Goal: Transaction & Acquisition: Purchase product/service

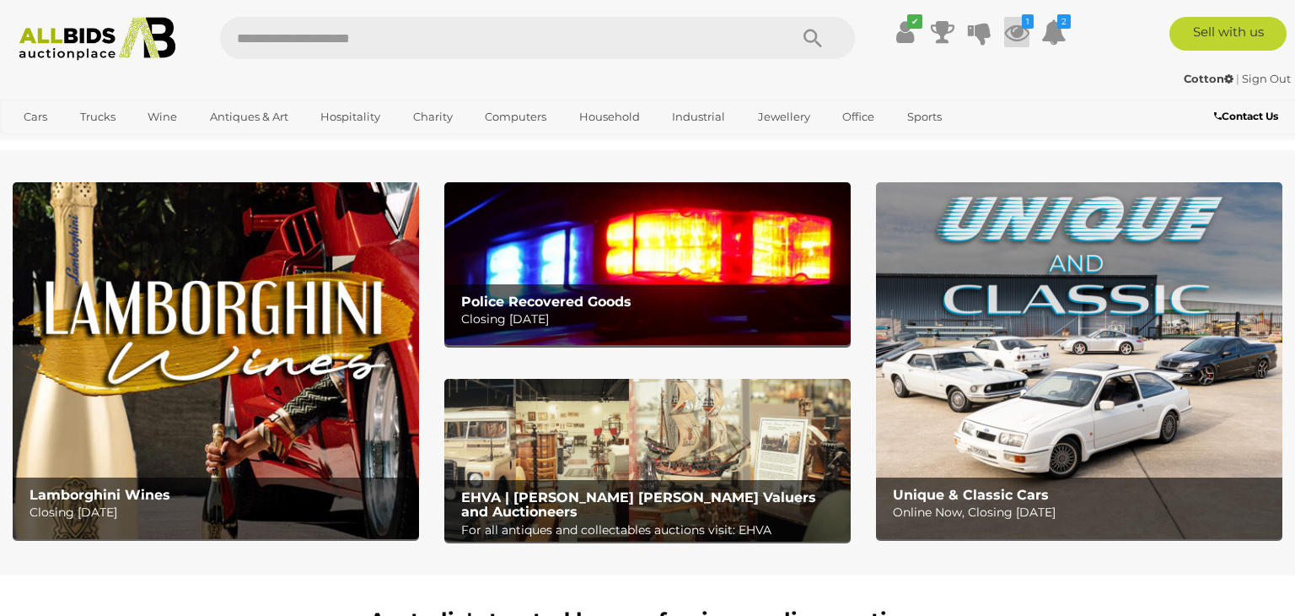
click at [1020, 34] on icon at bounding box center [1016, 32] width 25 height 30
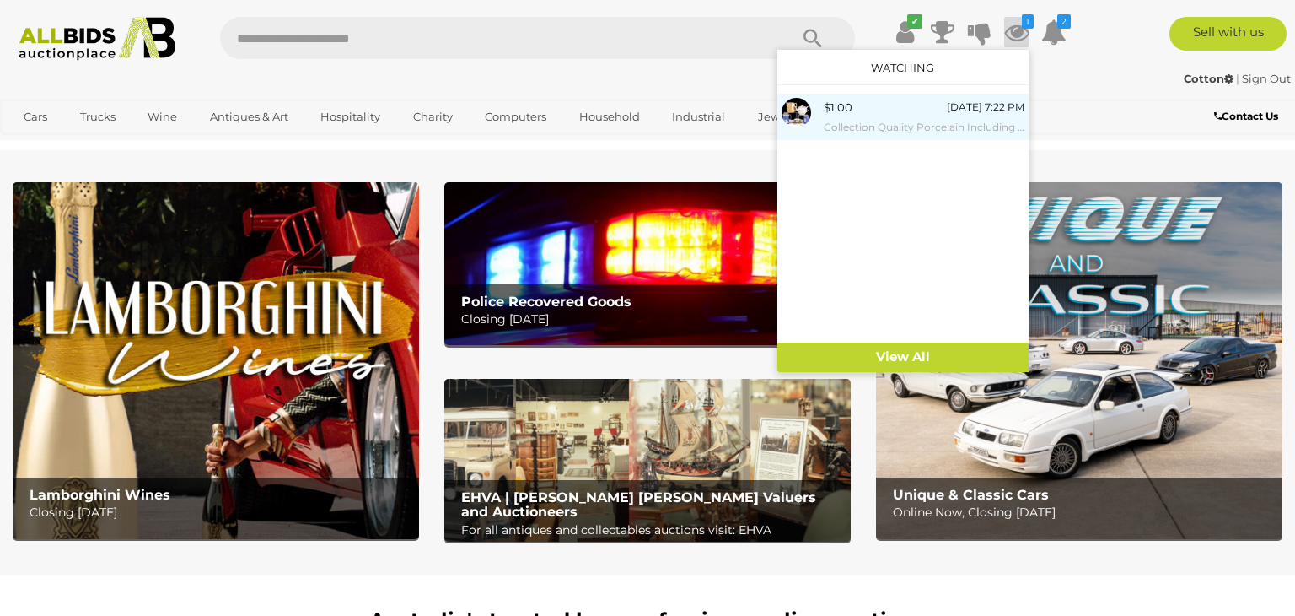
click at [929, 119] on small "Collection Quality Porcelain Including Herend, Royal Doulton Jug And Duo, Two A…" at bounding box center [924, 127] width 201 height 19
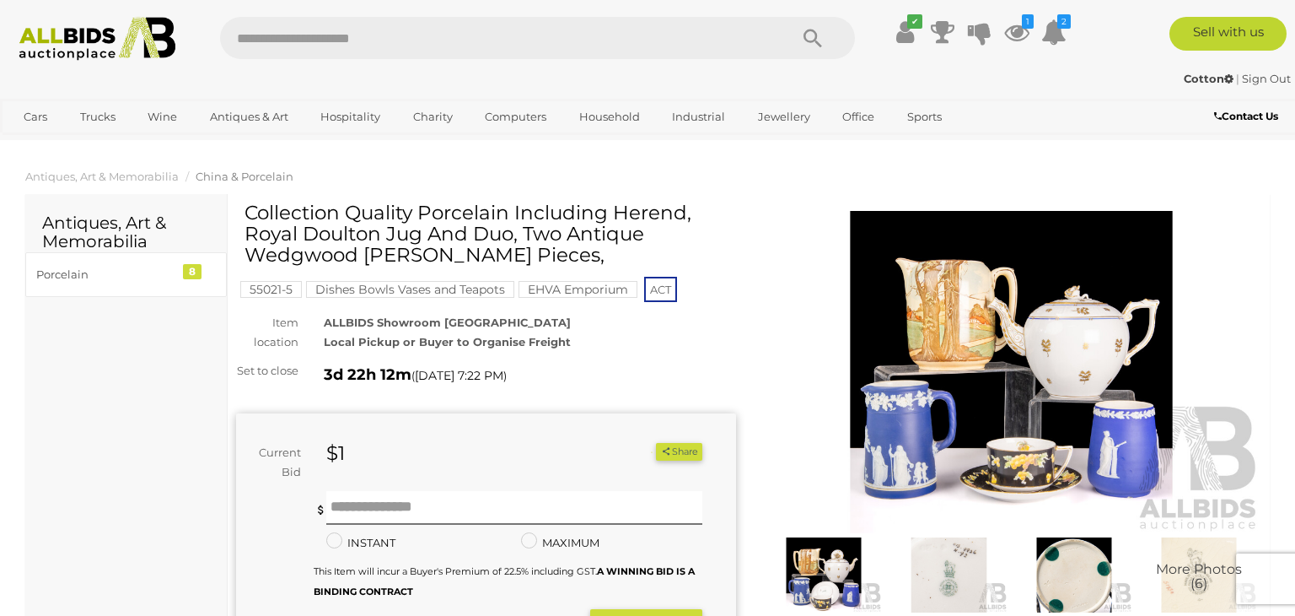
click at [929, 119] on link "Sports" at bounding box center [924, 117] width 57 height 28
click at [928, 283] on img at bounding box center [1012, 372] width 500 height 322
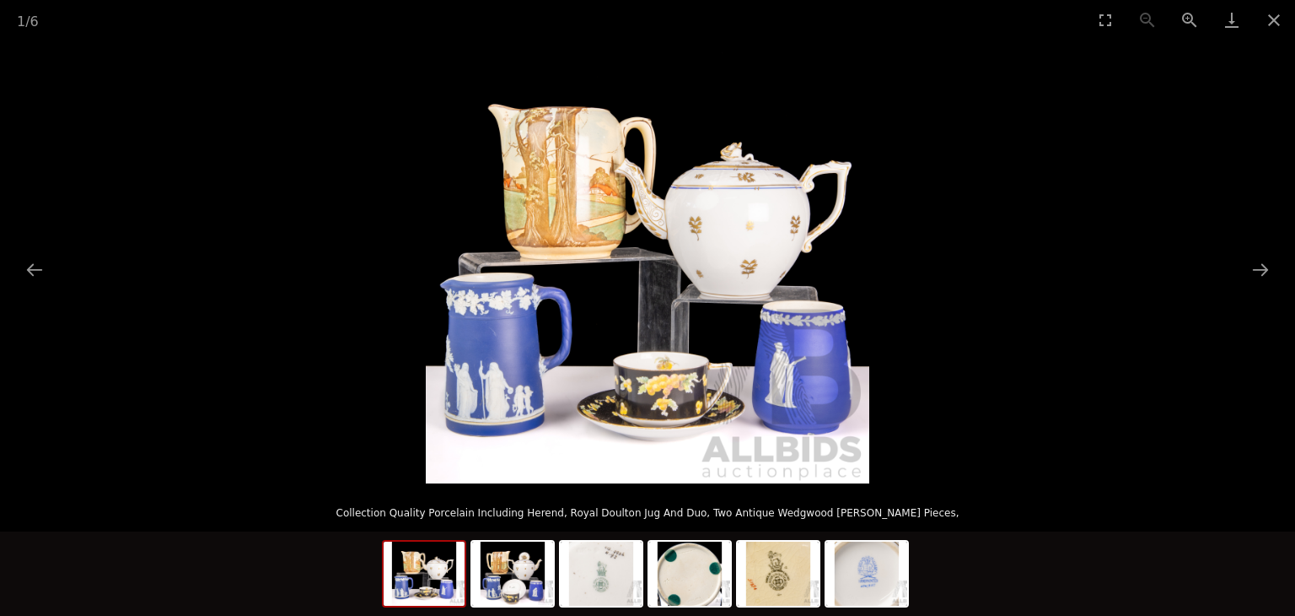
click at [579, 305] on img at bounding box center [648, 262] width 444 height 444
click at [525, 595] on img at bounding box center [512, 573] width 81 height 64
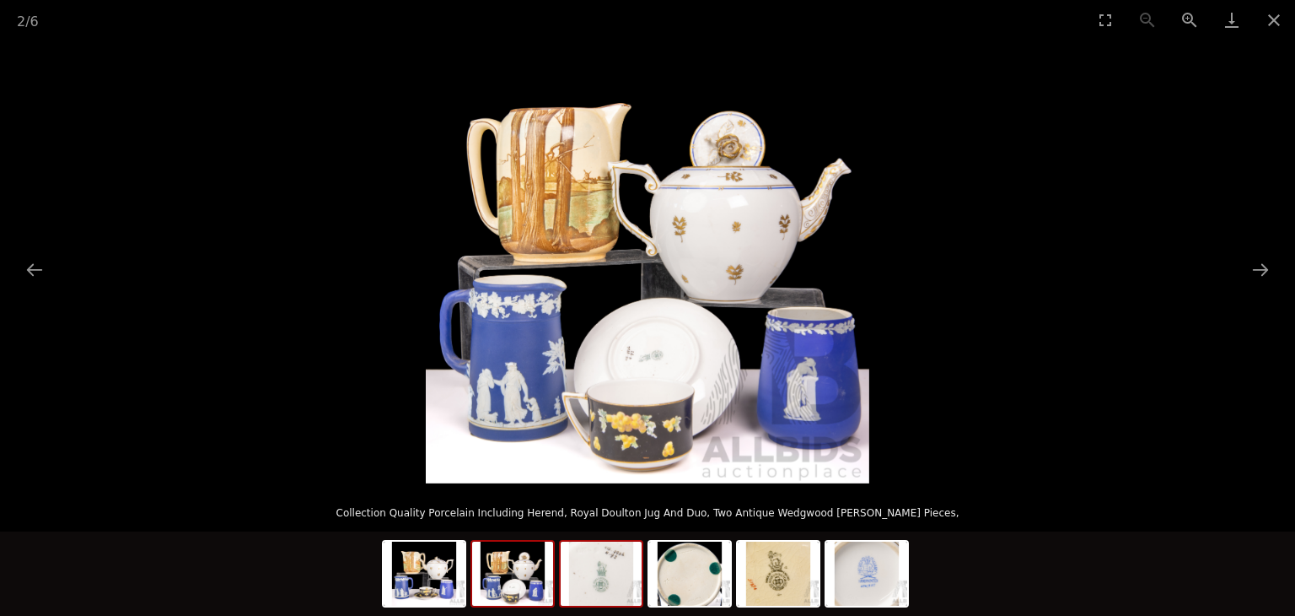
click at [622, 578] on img at bounding box center [601, 573] width 81 height 64
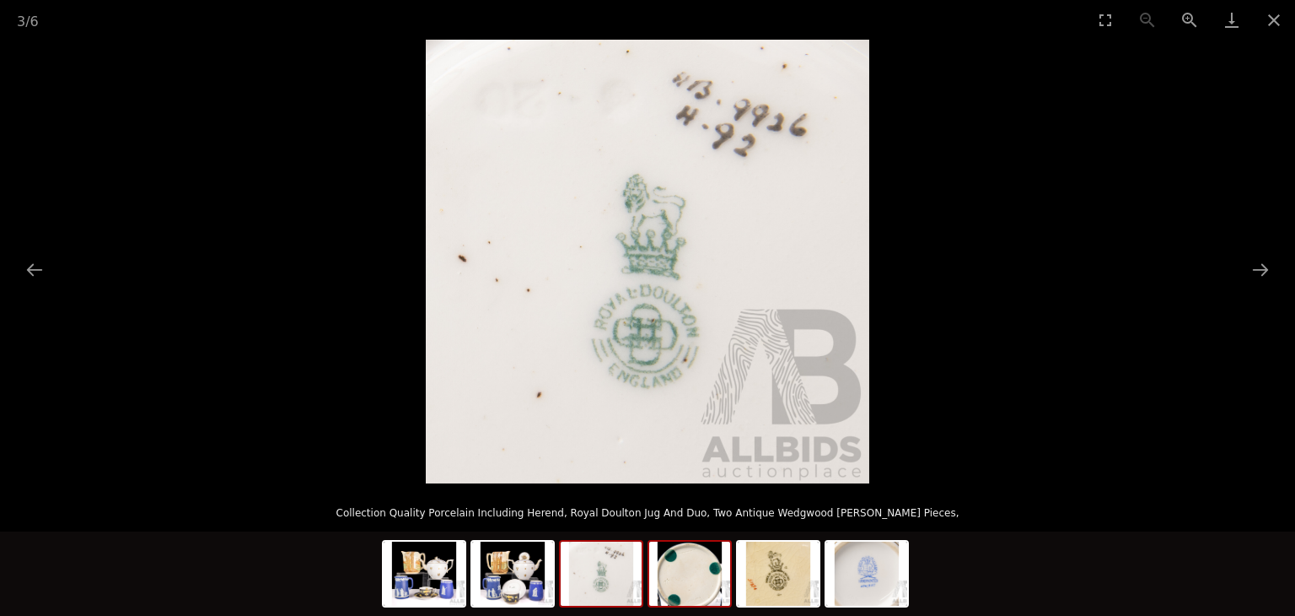
click at [665, 590] on img at bounding box center [689, 573] width 81 height 64
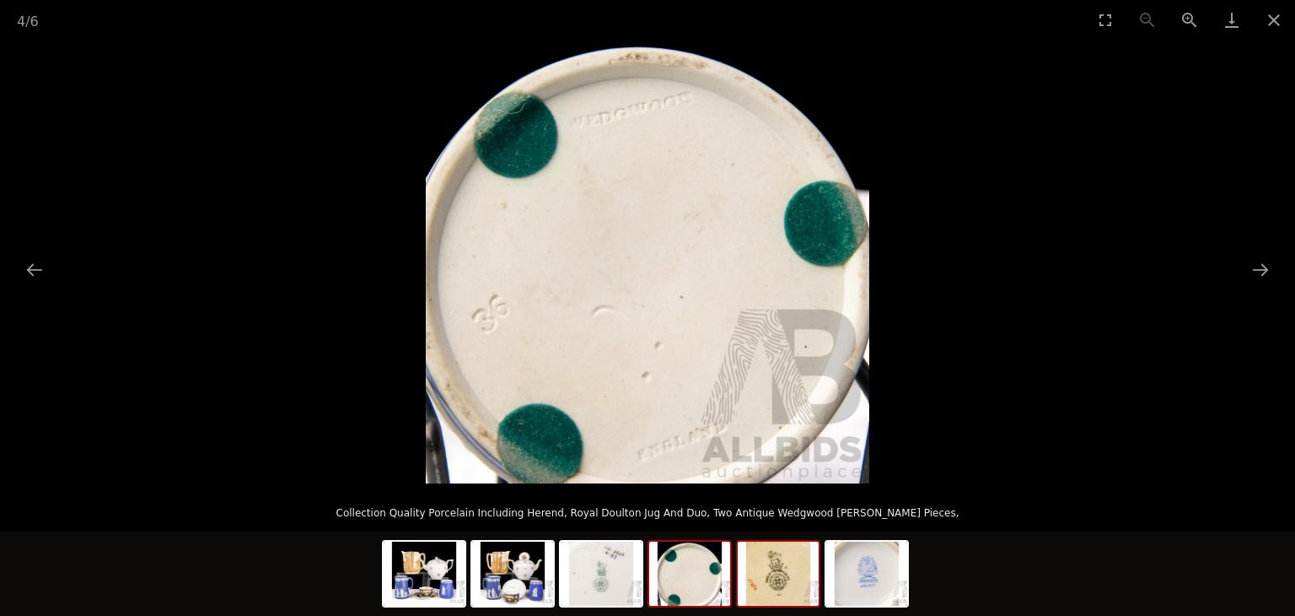
click at [794, 573] on img at bounding box center [778, 573] width 81 height 64
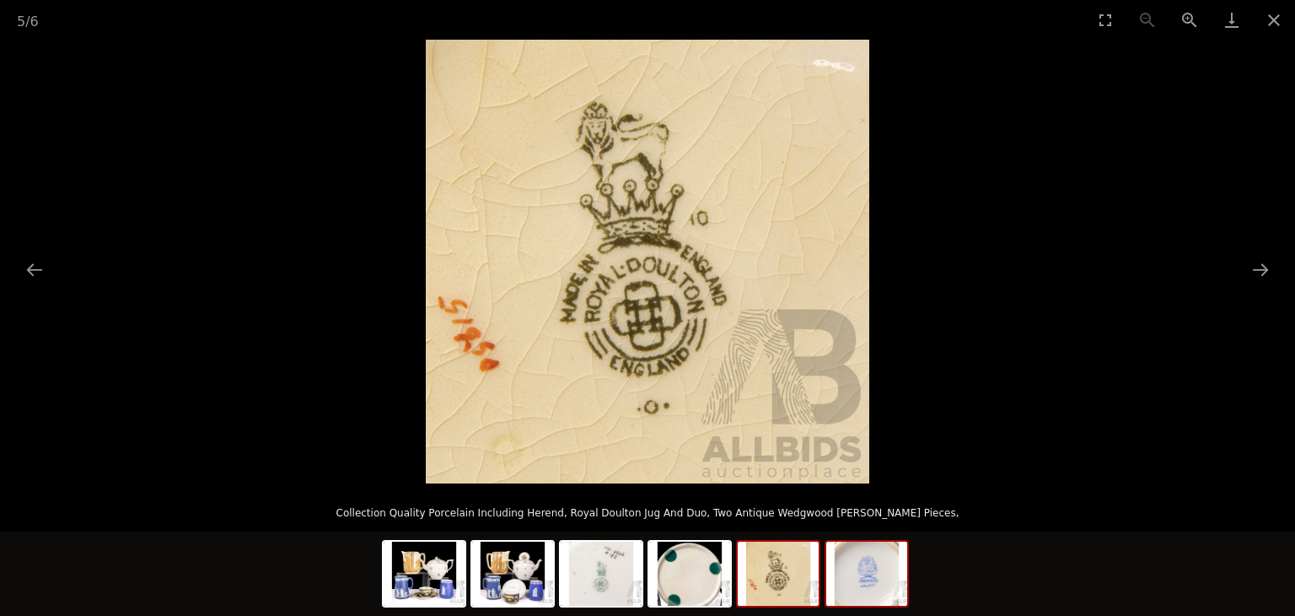
click at [860, 576] on img at bounding box center [866, 573] width 81 height 64
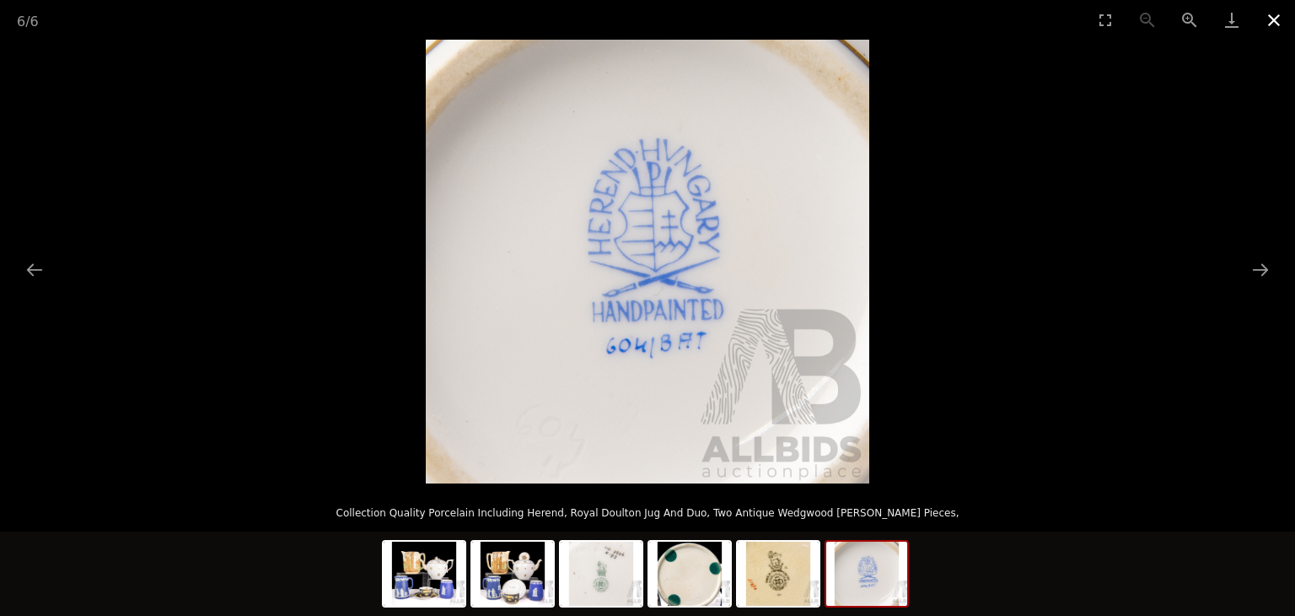
click at [1276, 24] on button "Close gallery" at bounding box center [1274, 20] width 42 height 40
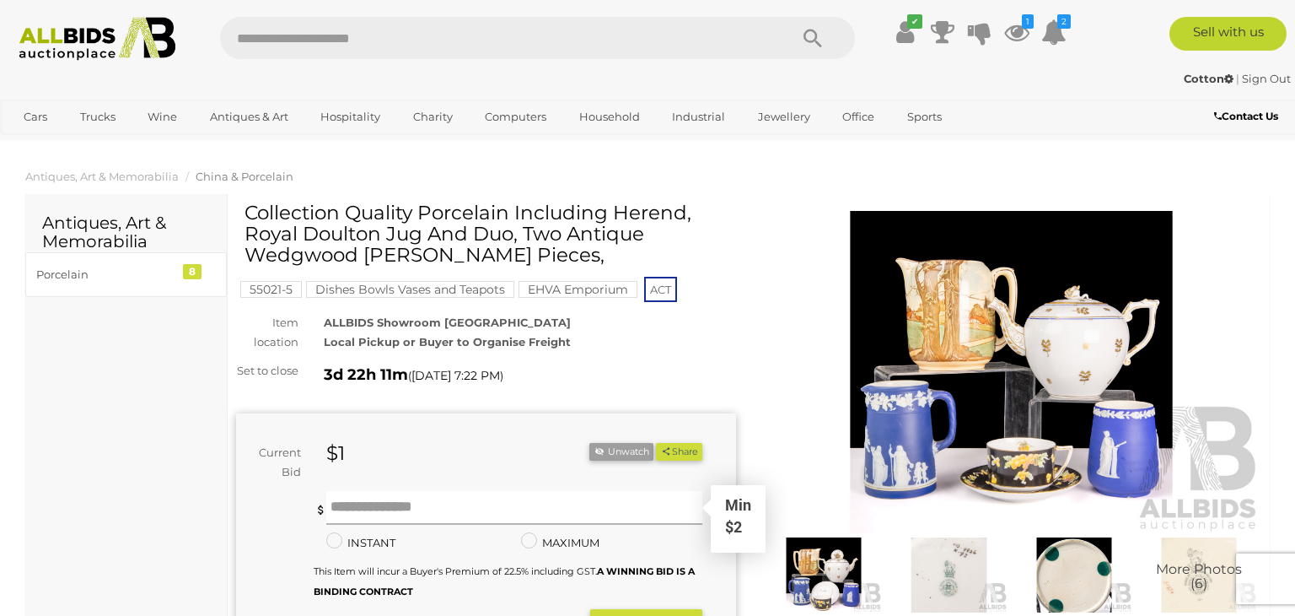
click at [439, 522] on input "text" at bounding box center [514, 508] width 376 height 34
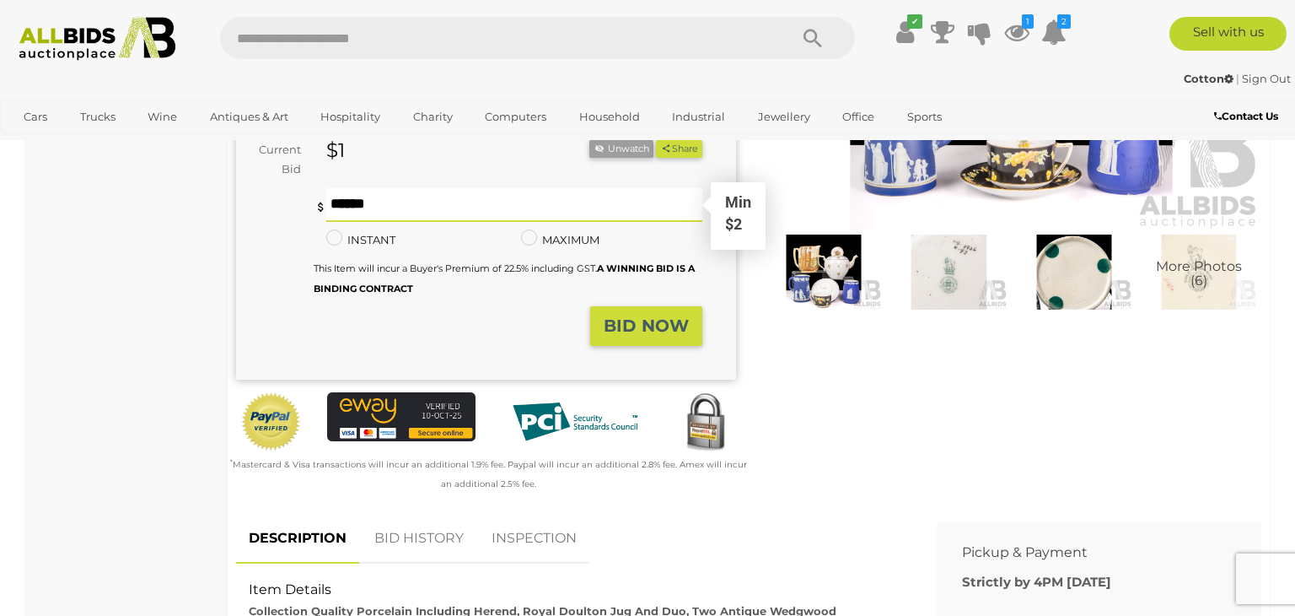
scroll to position [304, 0]
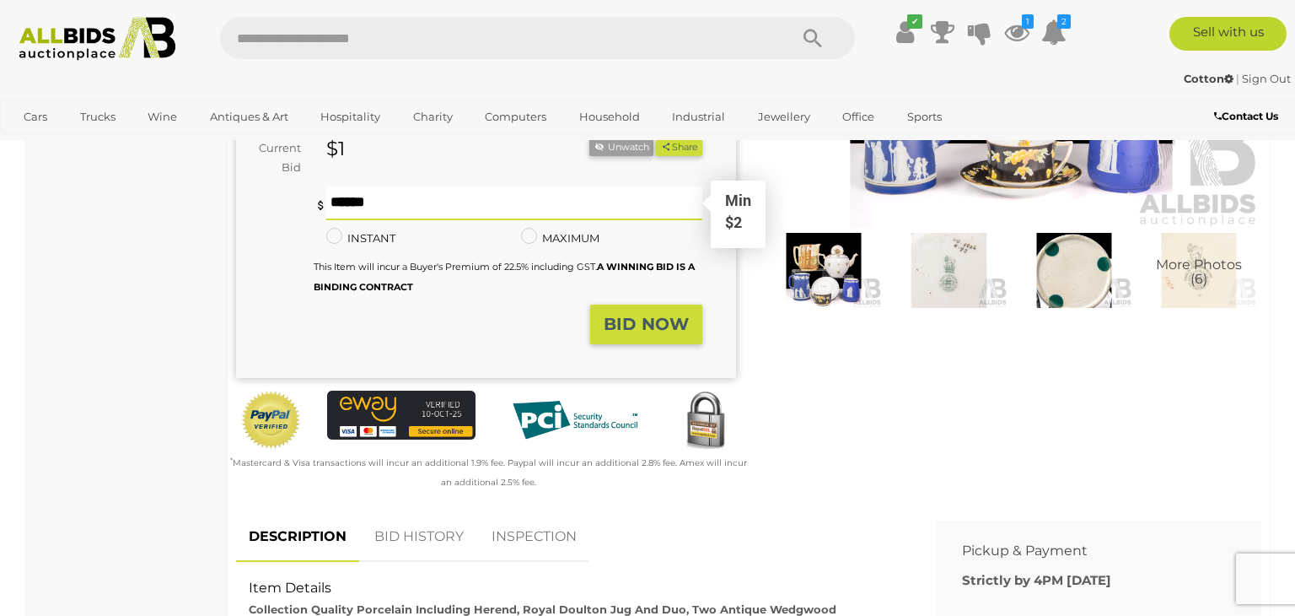
type input "**"
click at [665, 334] on strong "BID NOW" at bounding box center [646, 324] width 85 height 20
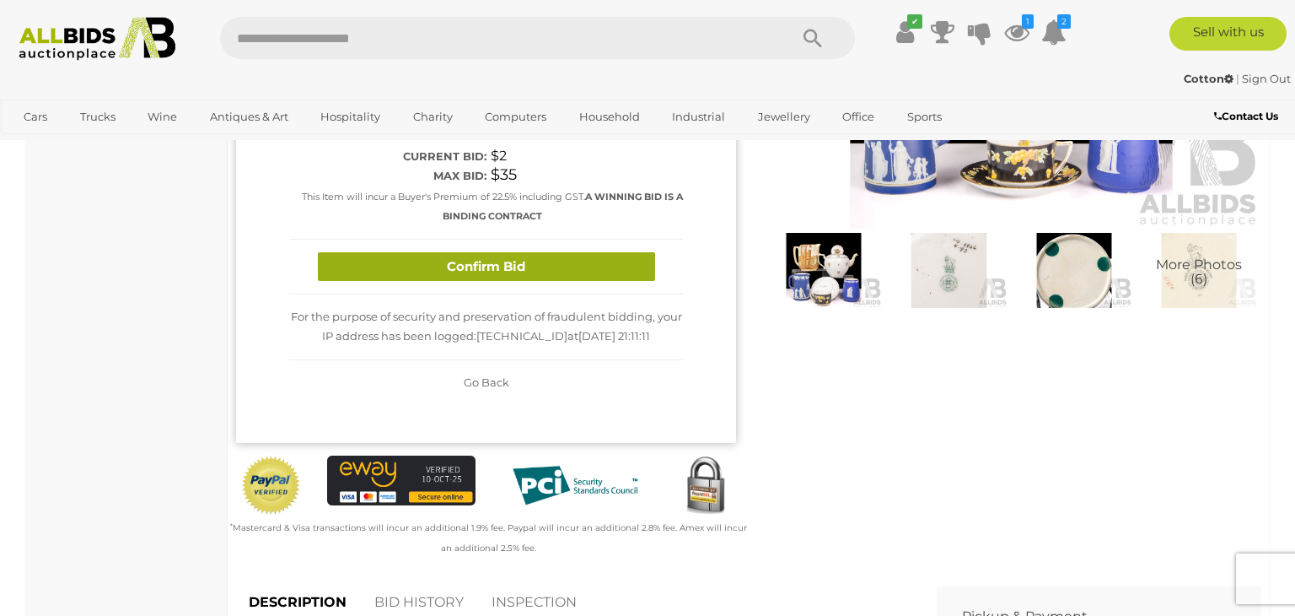
click at [531, 280] on button "Confirm Bid" at bounding box center [486, 267] width 337 height 30
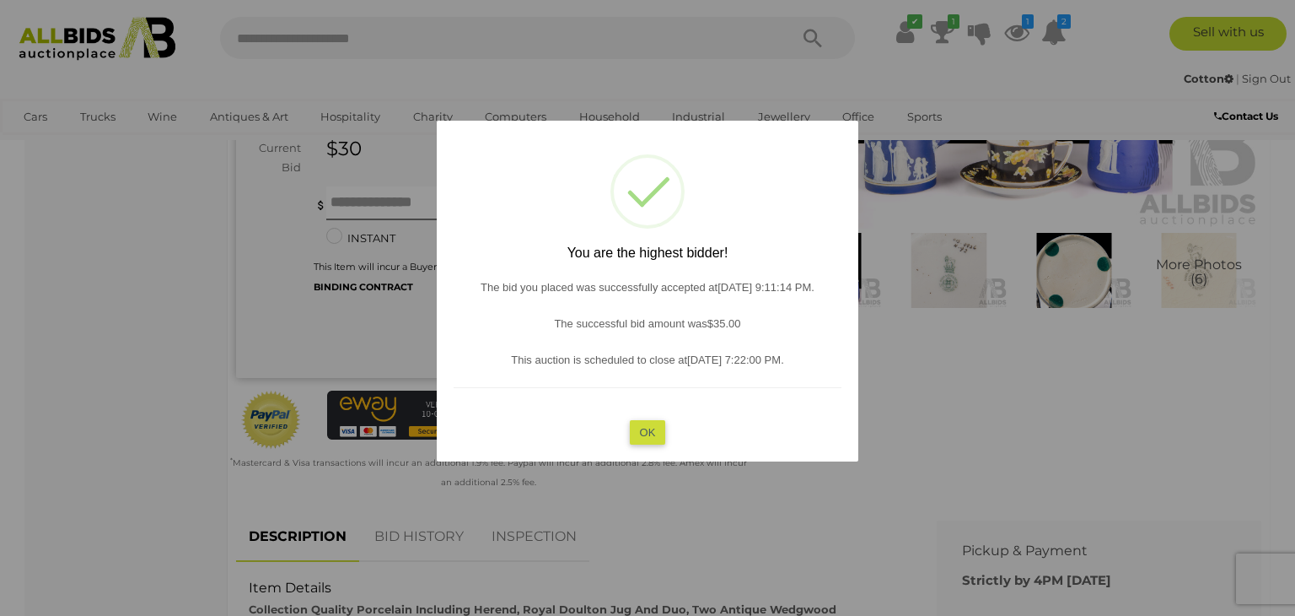
click at [649, 436] on button "OK" at bounding box center [648, 432] width 36 height 24
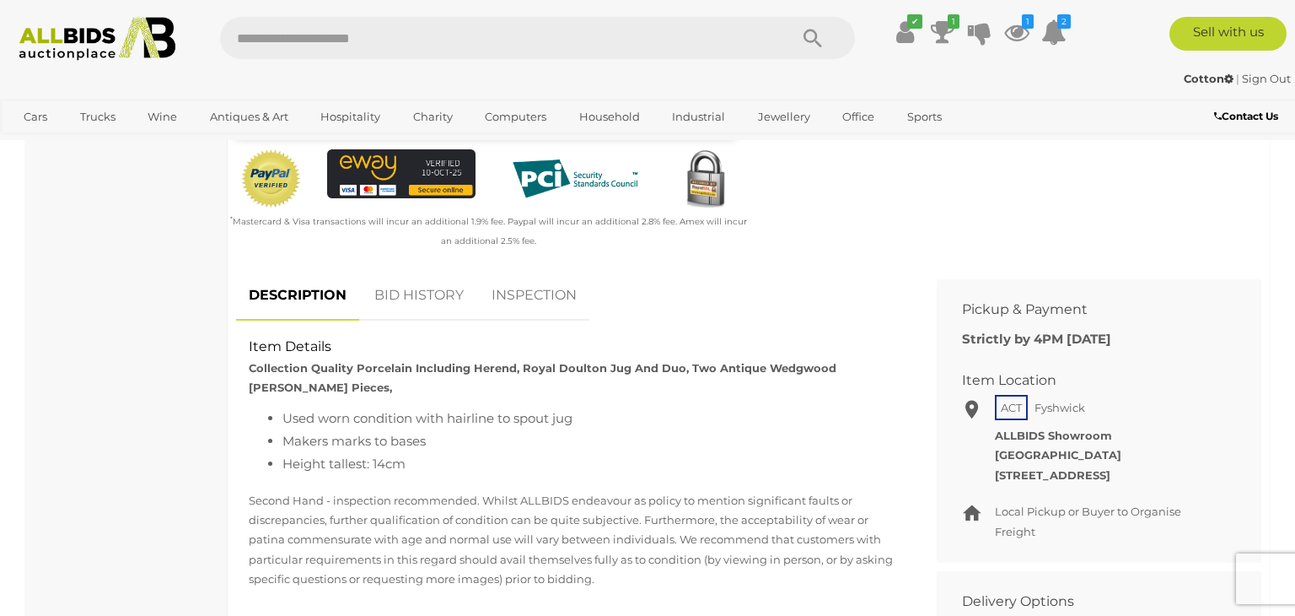
scroll to position [553, 0]
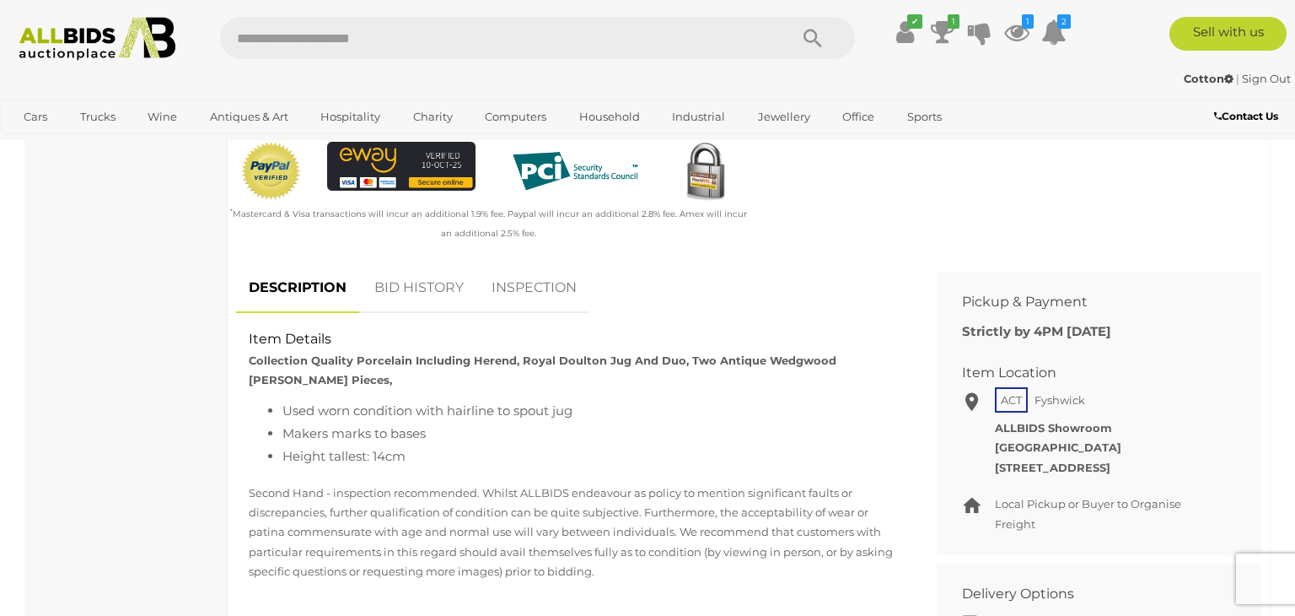
click at [405, 297] on link "BID HISTORY" at bounding box center [419, 288] width 115 height 50
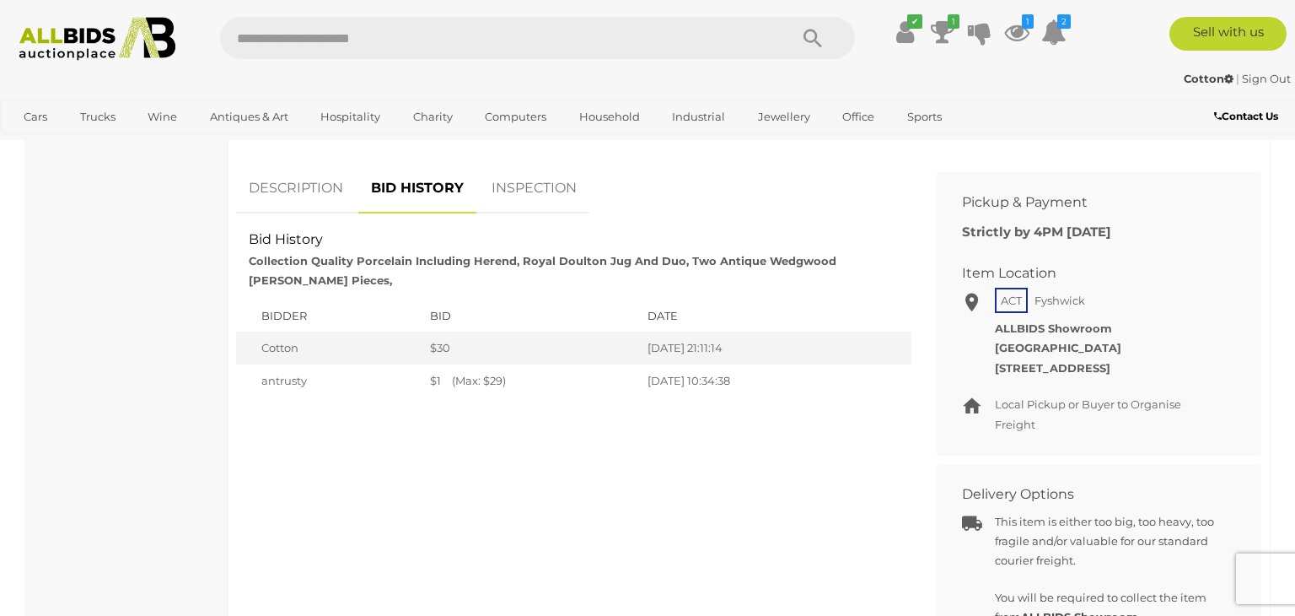
scroll to position [654, 0]
